Goal: Transaction & Acquisition: Download file/media

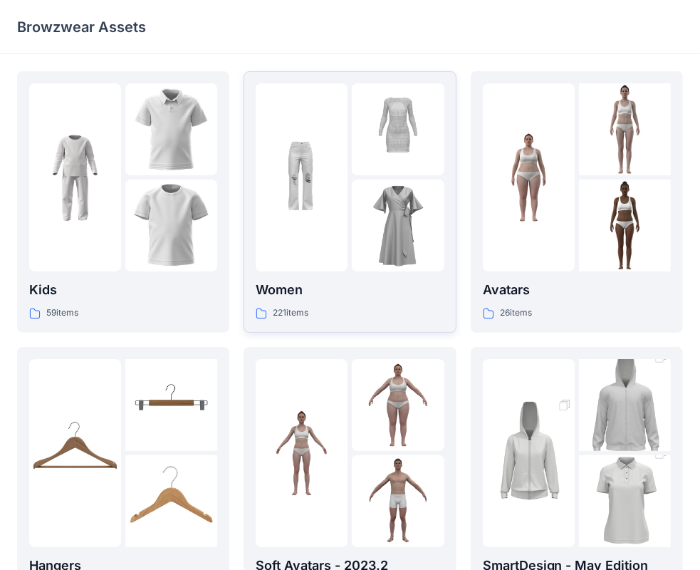
click at [302, 214] on img at bounding box center [302, 178] width 92 height 92
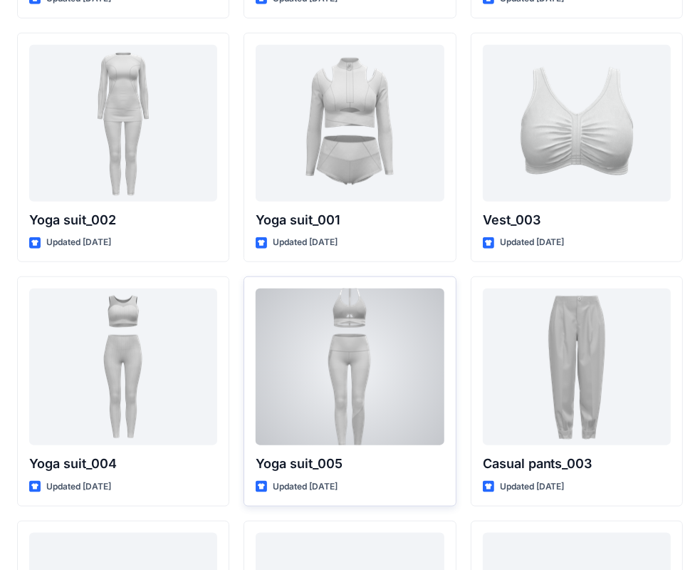
scroll to position [7841, 0]
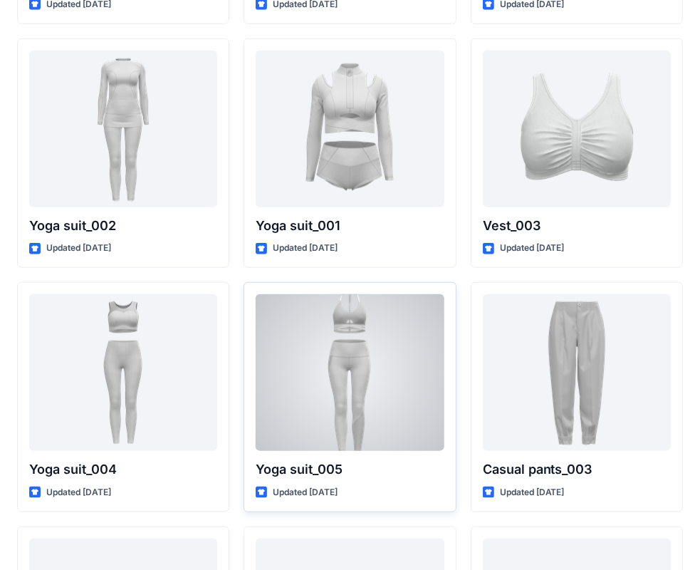
click at [312, 365] on div at bounding box center [350, 372] width 188 height 157
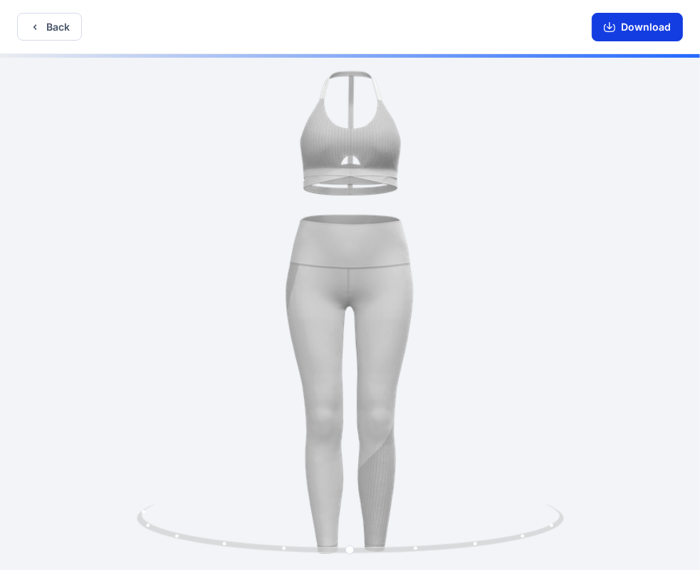
click at [635, 21] on button "Download" at bounding box center [637, 27] width 91 height 28
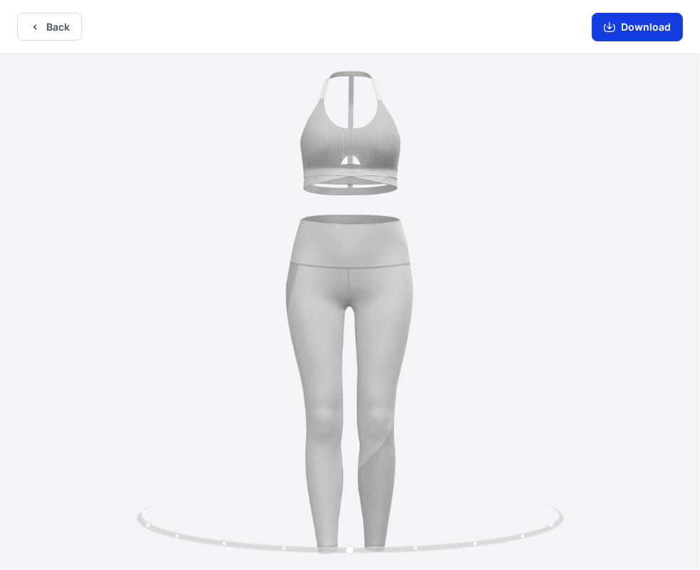
click at [660, 28] on button "Download" at bounding box center [637, 27] width 91 height 28
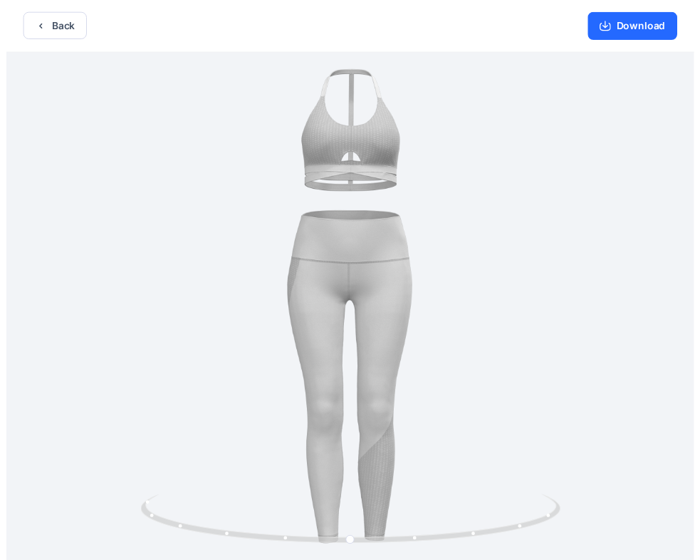
scroll to position [3, 0]
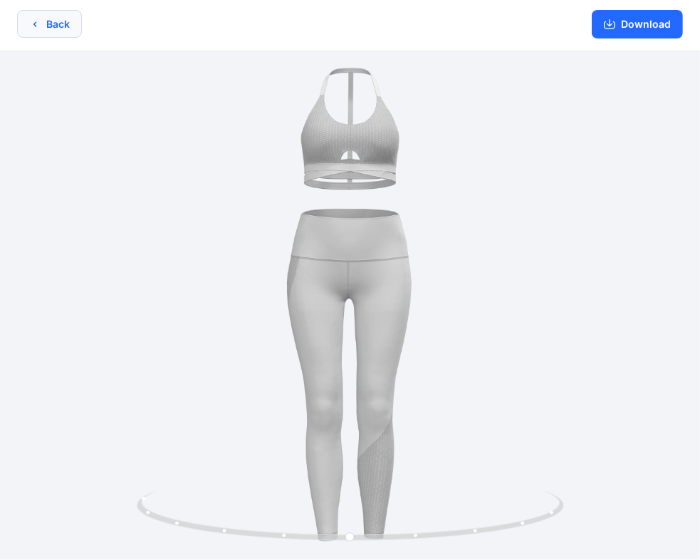
click at [49, 18] on button "Back" at bounding box center [49, 24] width 65 height 28
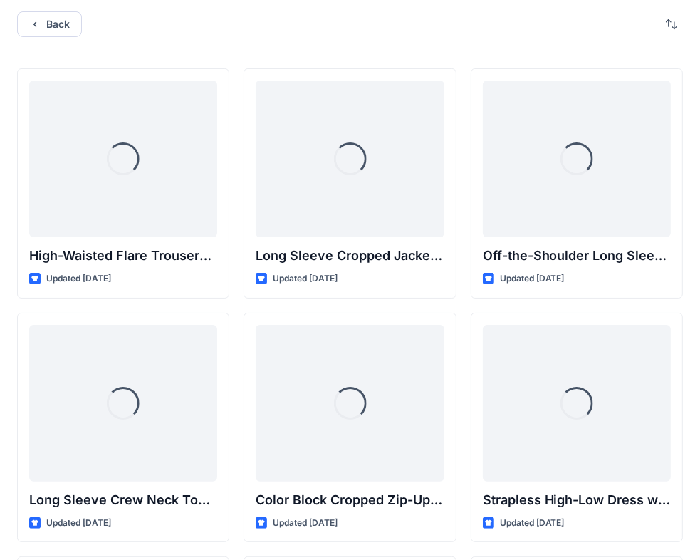
scroll to position [7841, 0]
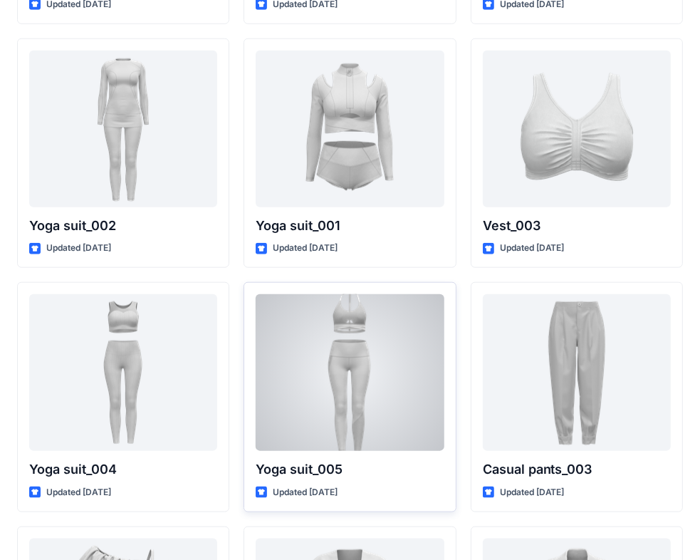
click at [349, 368] on div at bounding box center [350, 372] width 188 height 157
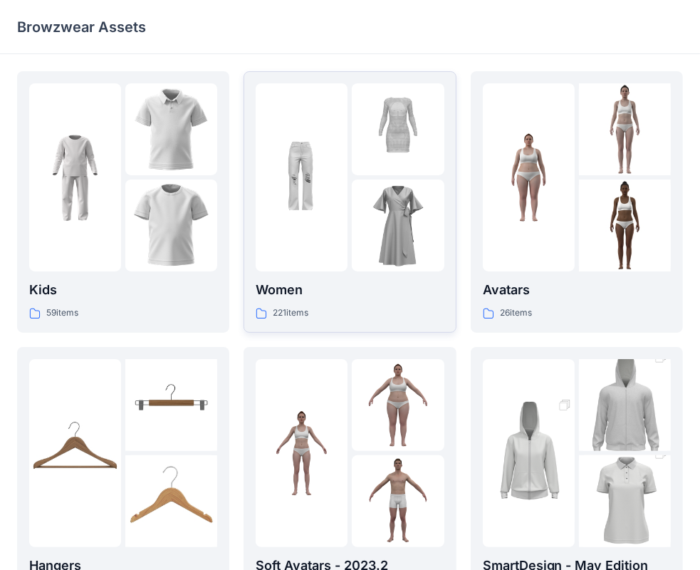
click at [332, 191] on img at bounding box center [302, 178] width 92 height 92
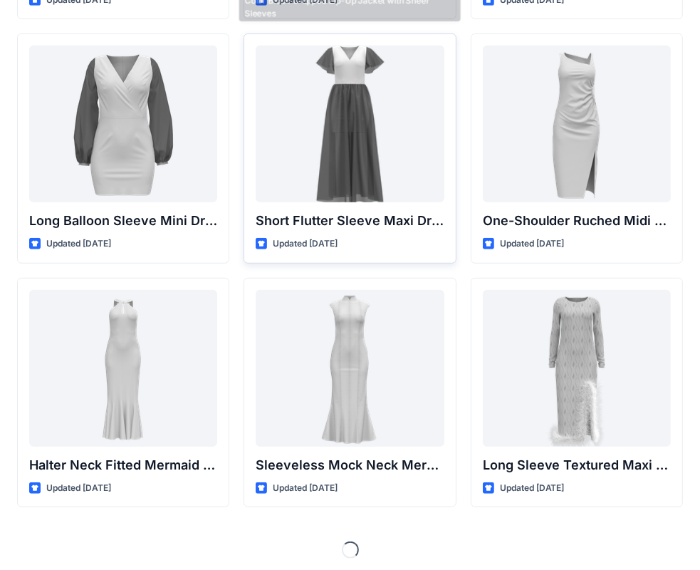
scroll to position [531, 0]
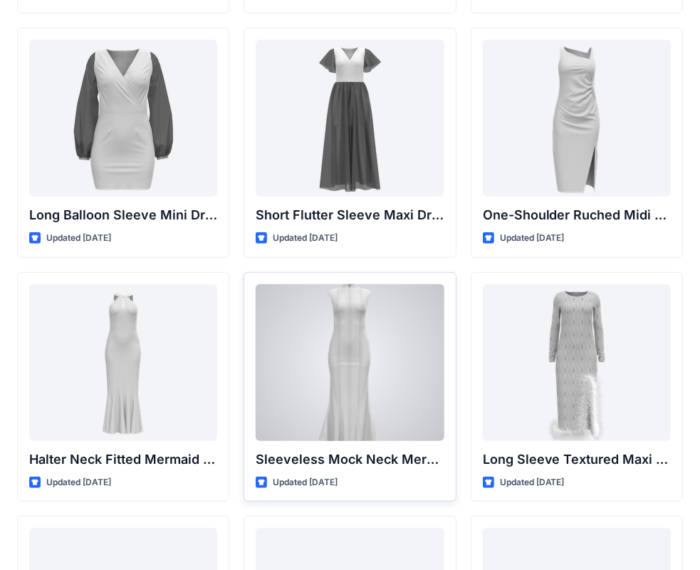
click at [395, 313] on div at bounding box center [350, 362] width 188 height 157
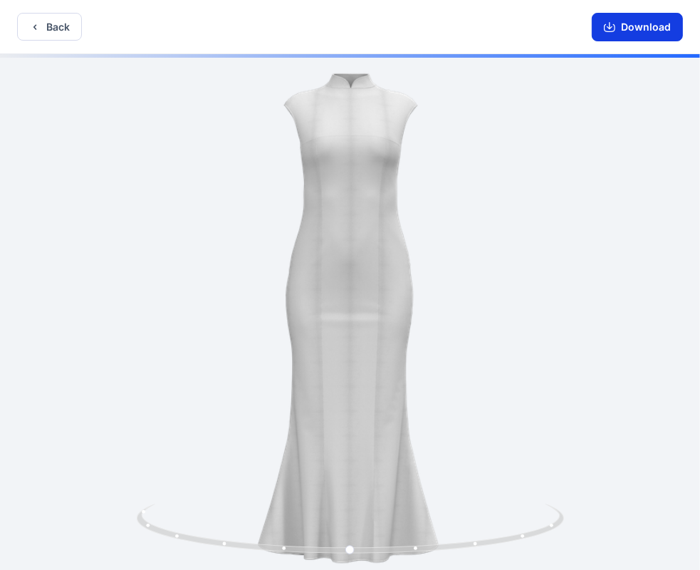
click at [633, 31] on button "Download" at bounding box center [637, 27] width 91 height 28
